Goal: Check status: Check status

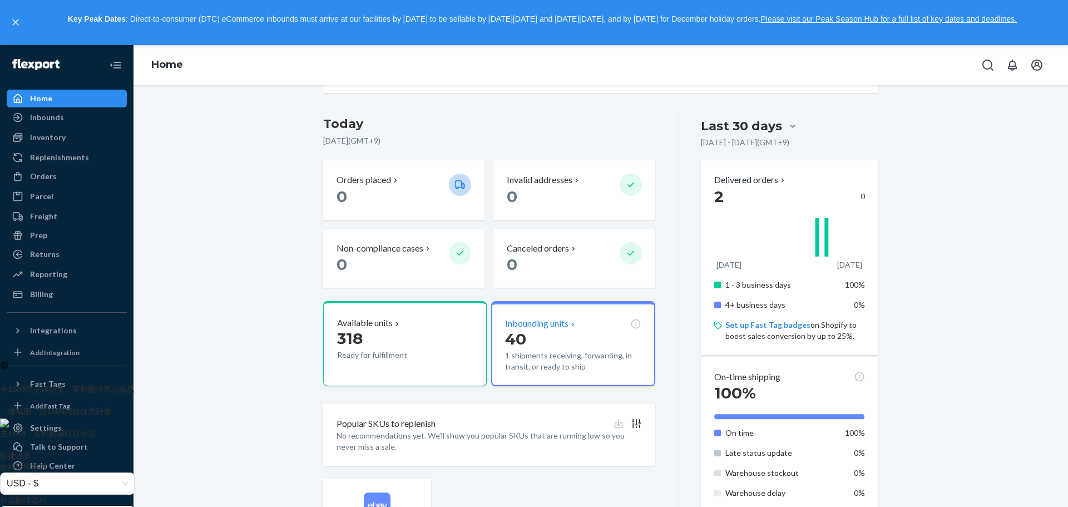
scroll to position [222, 0]
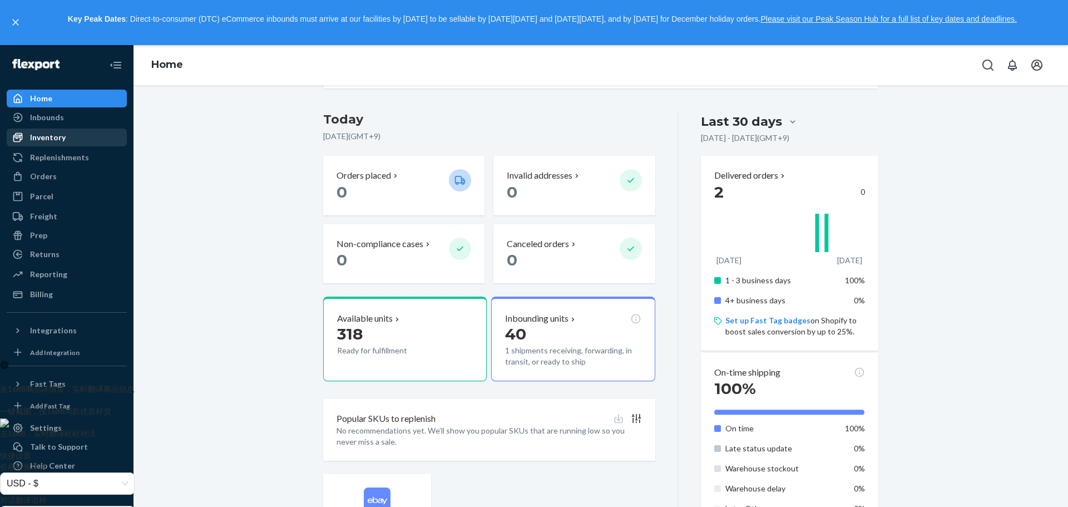
click at [61, 136] on div "Inventory" at bounding box center [48, 137] width 36 height 11
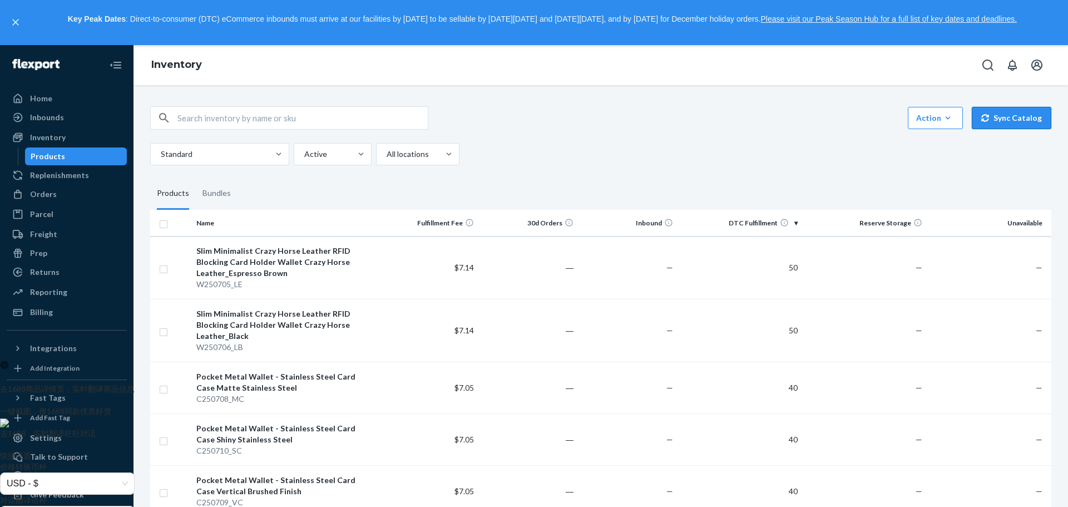
click at [1007, 122] on button "Sync Catalog" at bounding box center [1011, 118] width 80 height 22
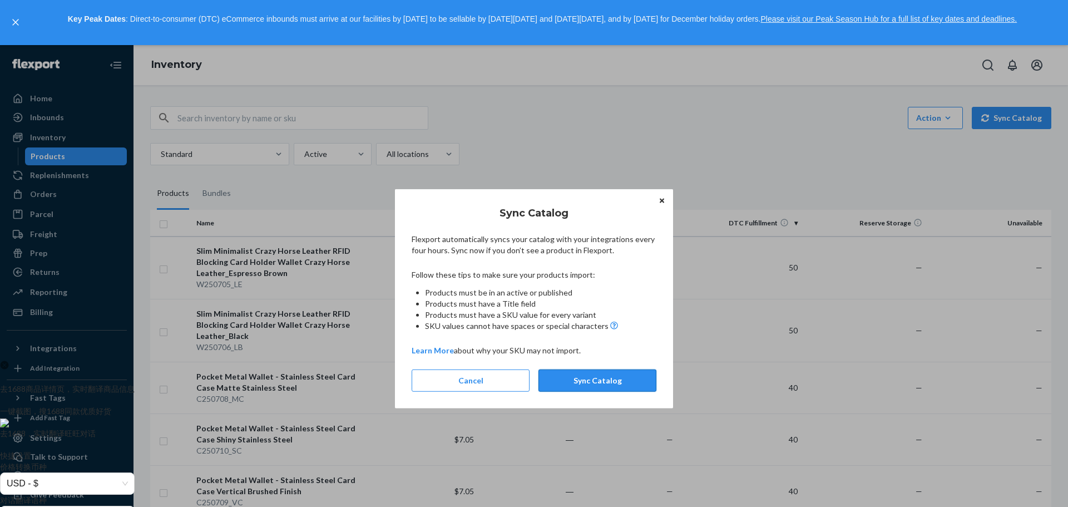
click at [594, 380] on button "Sync Catalog" at bounding box center [597, 380] width 118 height 22
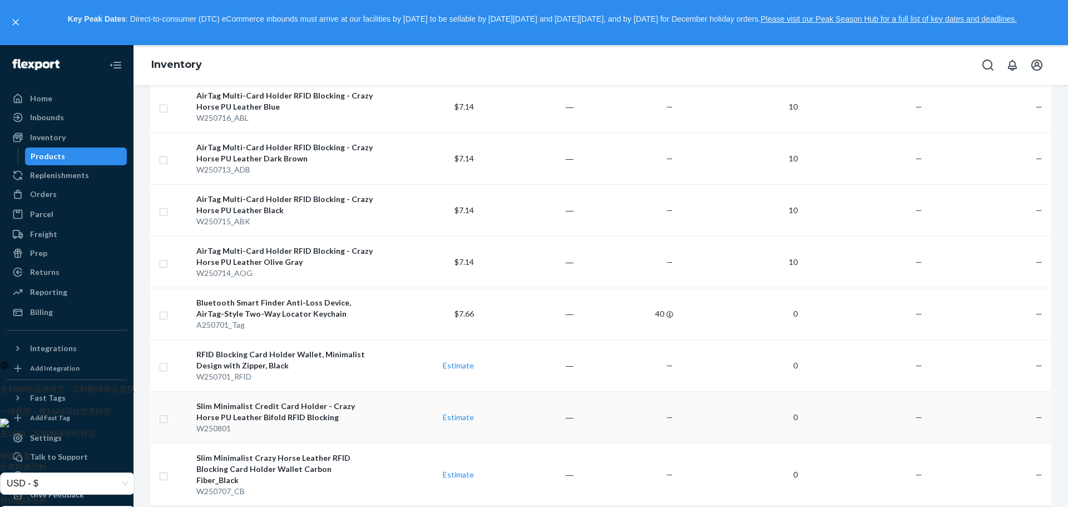
scroll to position [649, 0]
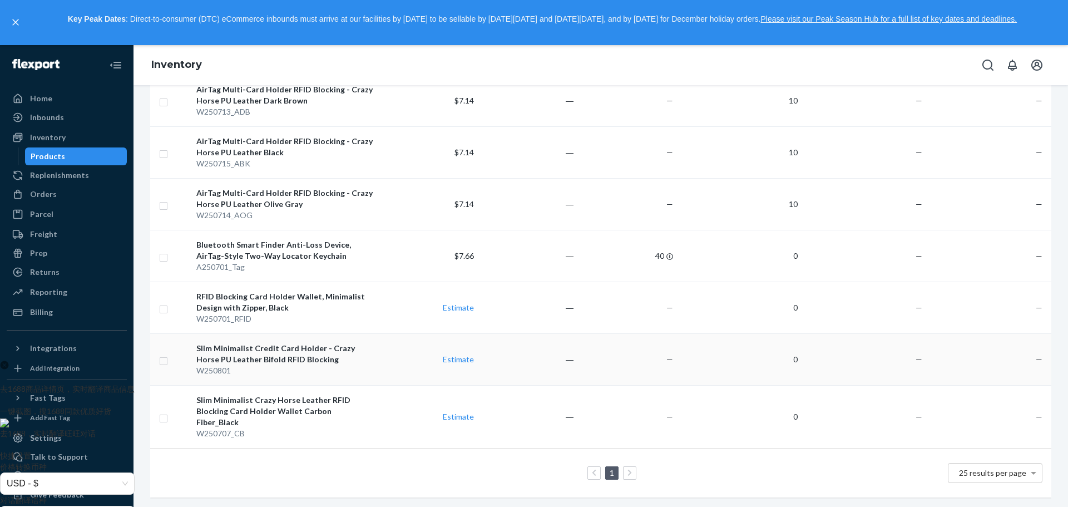
click at [281, 349] on div "Slim Minimalist Credit Card Holder - Crazy Horse PU Leather Bifold RFID Blocking" at bounding box center [285, 354] width 178 height 22
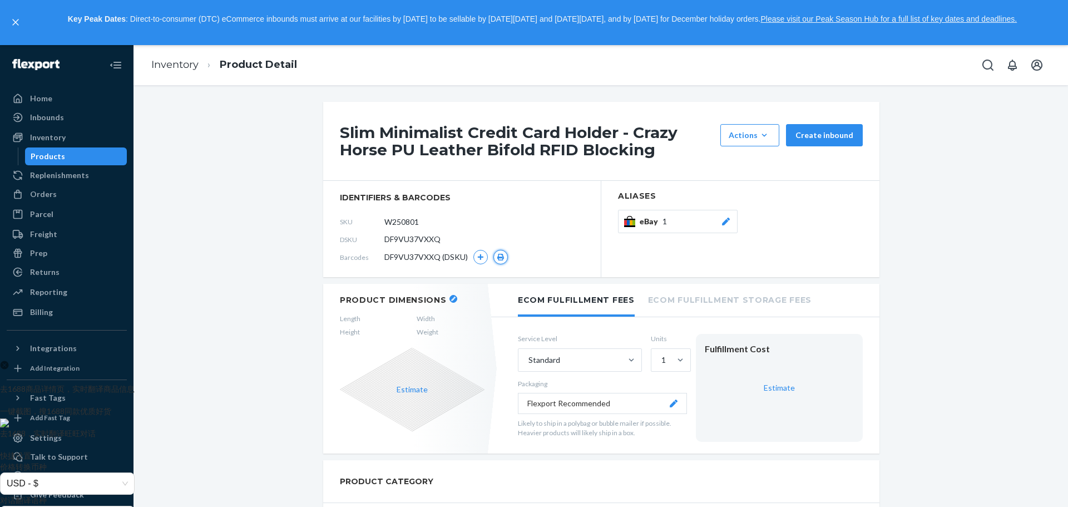
click at [497, 259] on icon "button" at bounding box center [501, 257] width 8 height 7
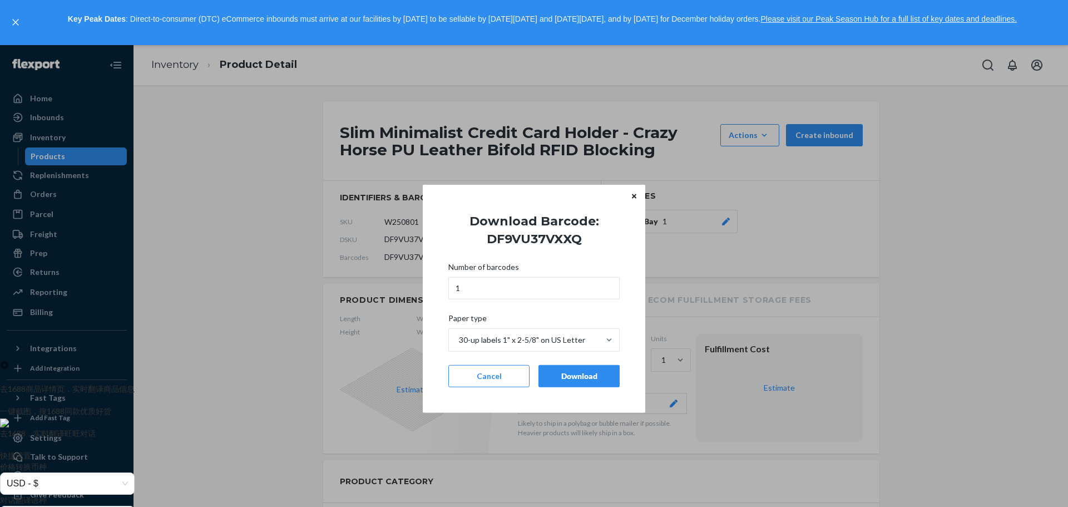
click at [634, 196] on icon "Close" at bounding box center [634, 196] width 4 height 4
